Goal: Task Accomplishment & Management: Complete application form

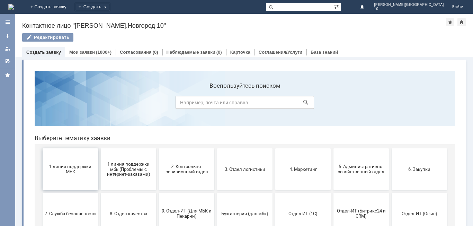
click at [66, 178] on button "1 линия поддержки МБК" at bounding box center [70, 169] width 55 height 42
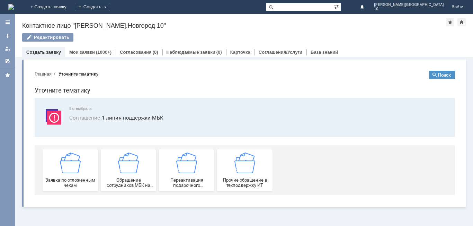
click at [66, 178] on span "Заявка по отложенным чекам" at bounding box center [70, 182] width 51 height 10
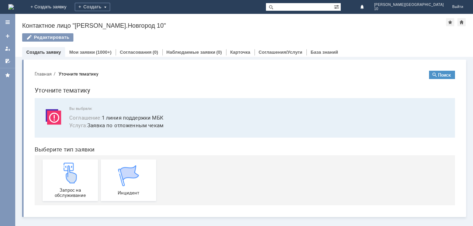
click at [66, 178] on img at bounding box center [70, 172] width 21 height 21
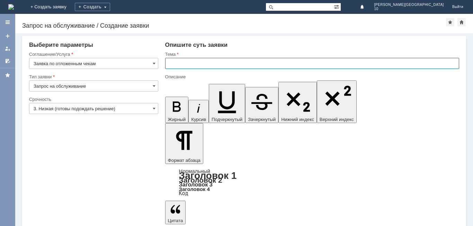
click at [174, 64] on input "text" at bounding box center [312, 63] width 294 height 11
type input "Отложенный чек"
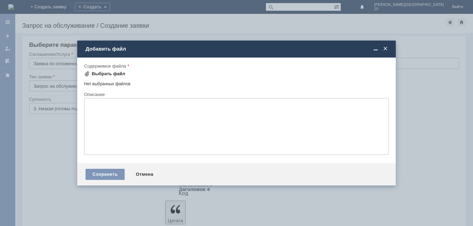
click at [111, 73] on div "Выбрать файл" at bounding box center [109, 74] width 34 height 6
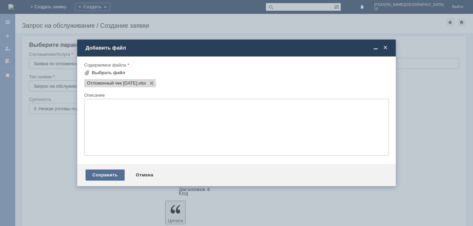
click at [101, 176] on div "Сохранить" at bounding box center [104, 174] width 39 height 11
